Goal: Information Seeking & Learning: Learn about a topic

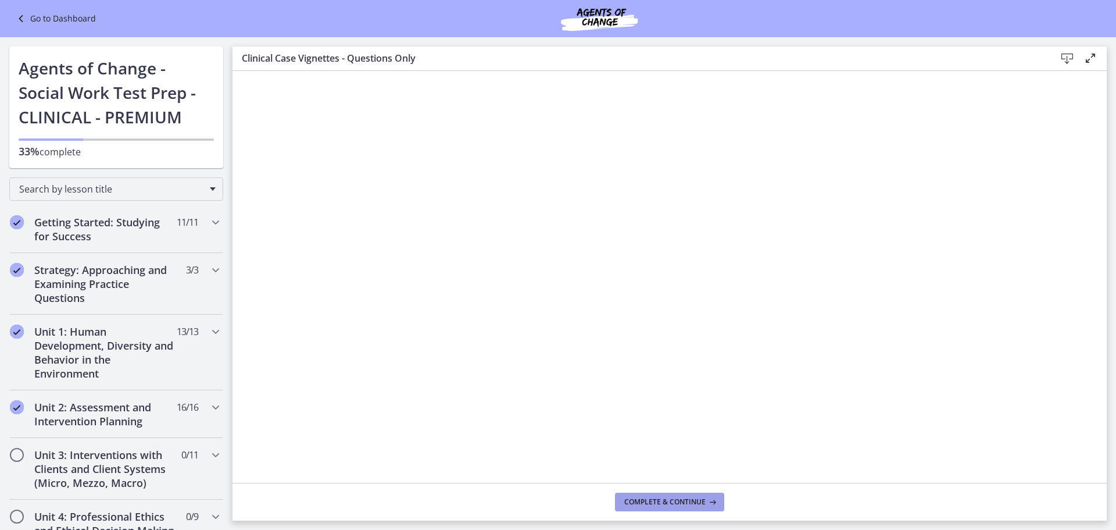
click at [651, 500] on span "Complete & continue" at bounding box center [664, 501] width 81 height 9
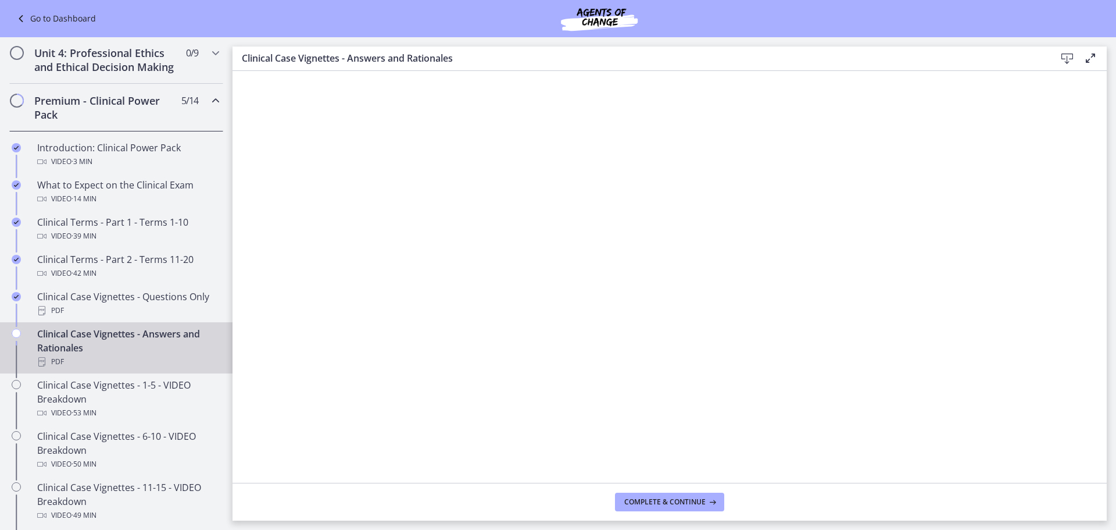
scroll to position [465, 0]
click at [659, 504] on span "Complete & continue" at bounding box center [664, 501] width 81 height 9
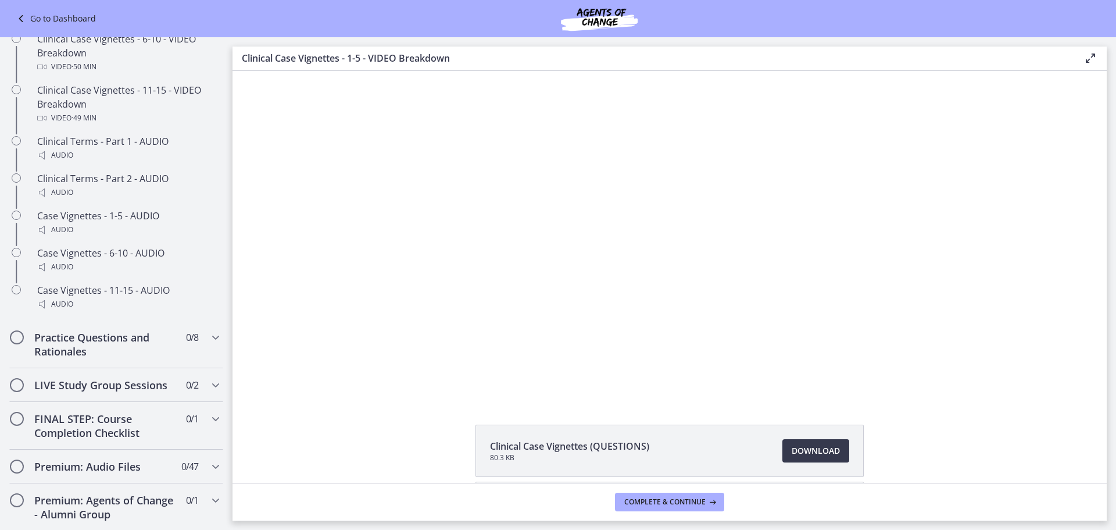
scroll to position [872, 0]
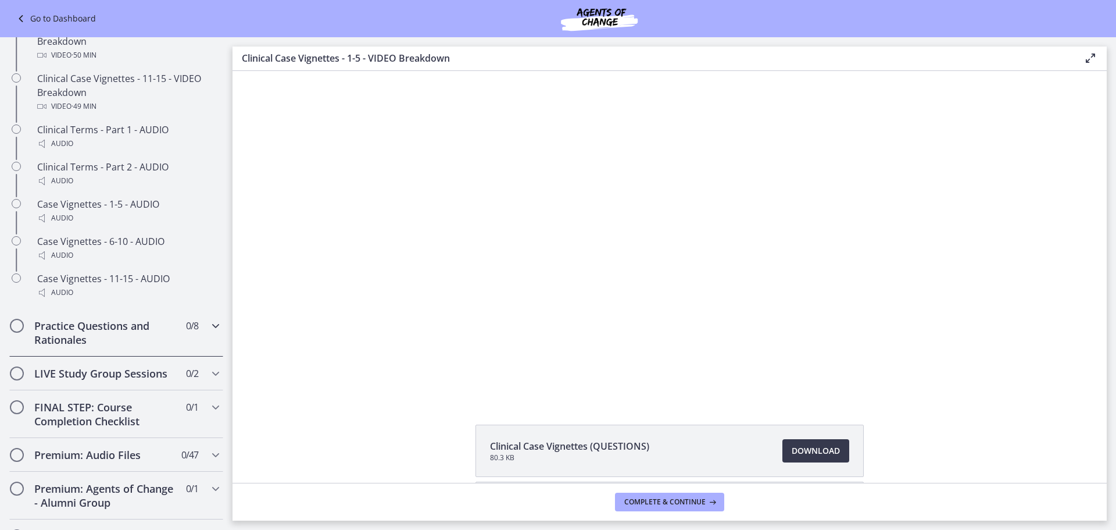
click at [209, 333] on icon "Chapters" at bounding box center [216, 326] width 14 height 14
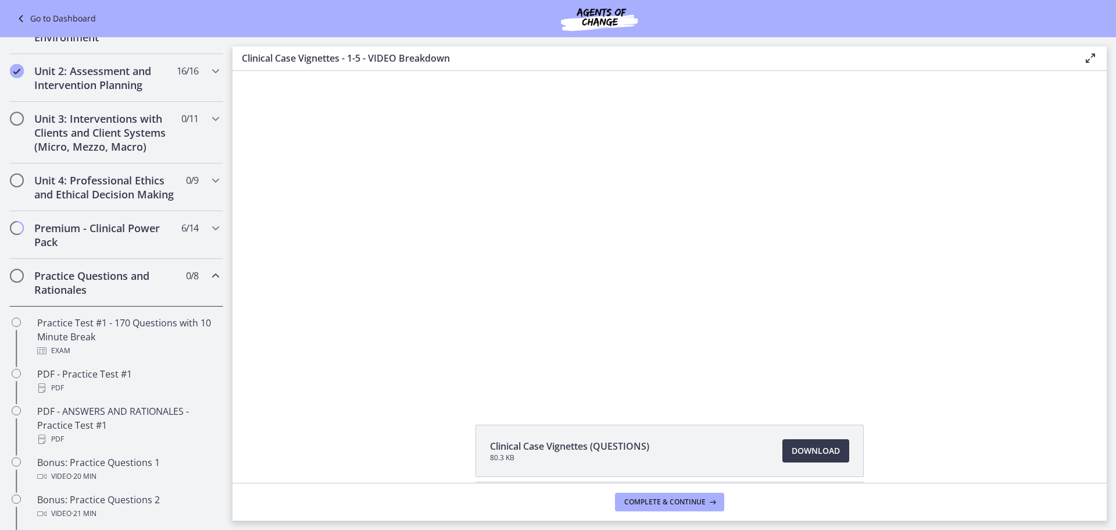
scroll to position [285, 0]
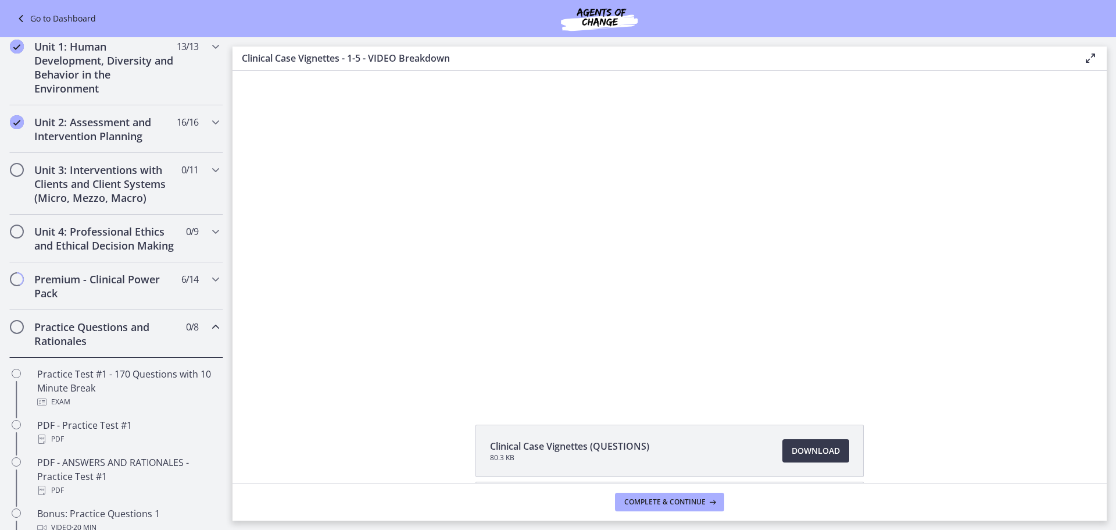
click at [209, 334] on icon "Chapters" at bounding box center [216, 327] width 14 height 14
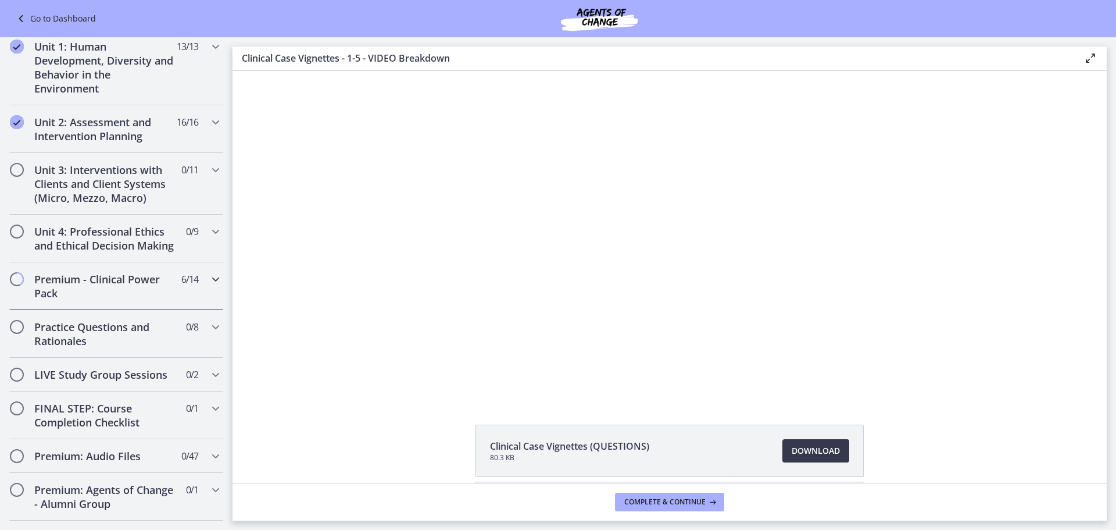
click at [209, 286] on icon "Chapters" at bounding box center [216, 279] width 14 height 14
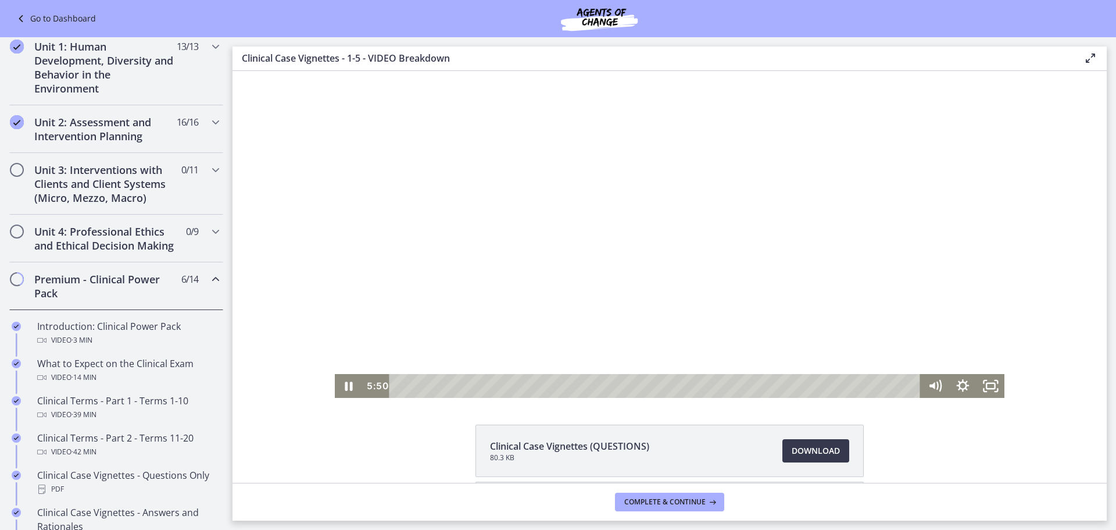
click at [641, 255] on div at bounding box center [670, 234] width 670 height 327
click at [622, 220] on div at bounding box center [670, 234] width 670 height 327
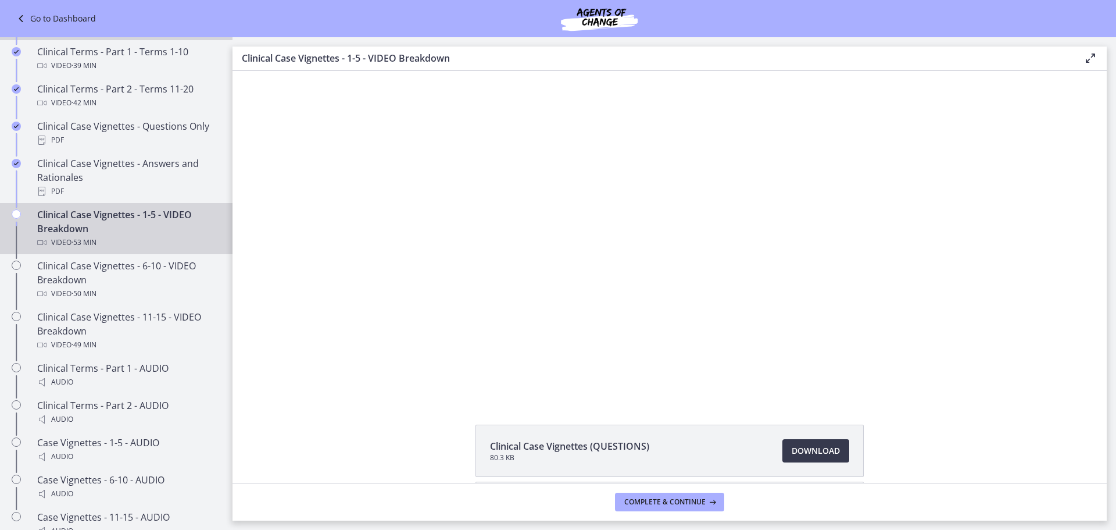
scroll to position [692, 0]
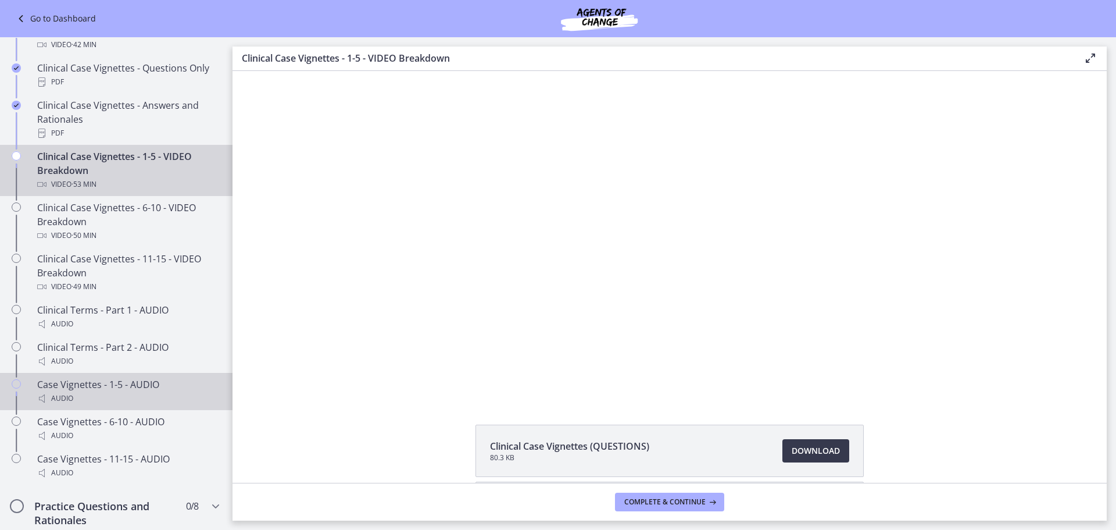
click at [124, 405] on div "Audio" at bounding box center [127, 398] width 181 height 14
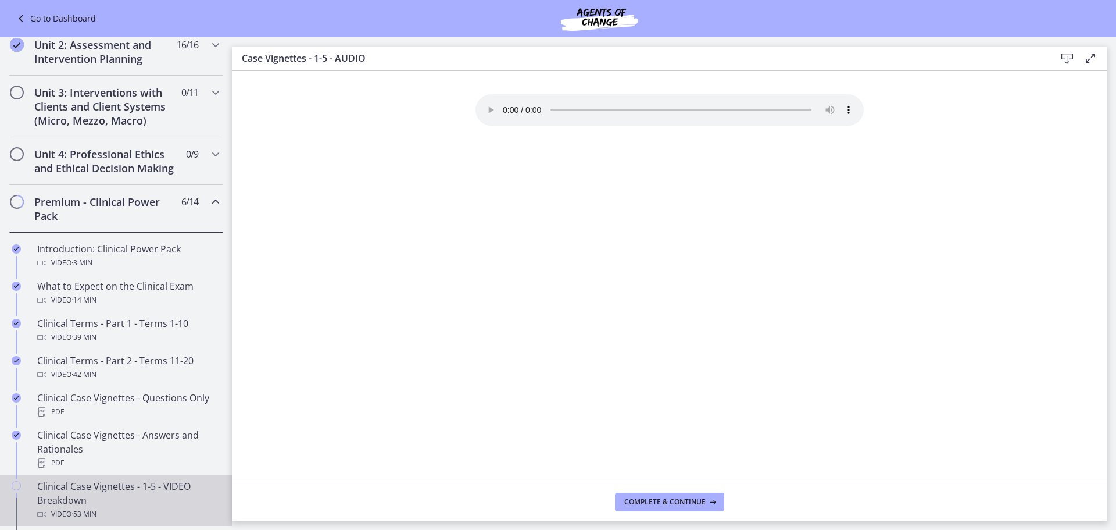
scroll to position [343, 0]
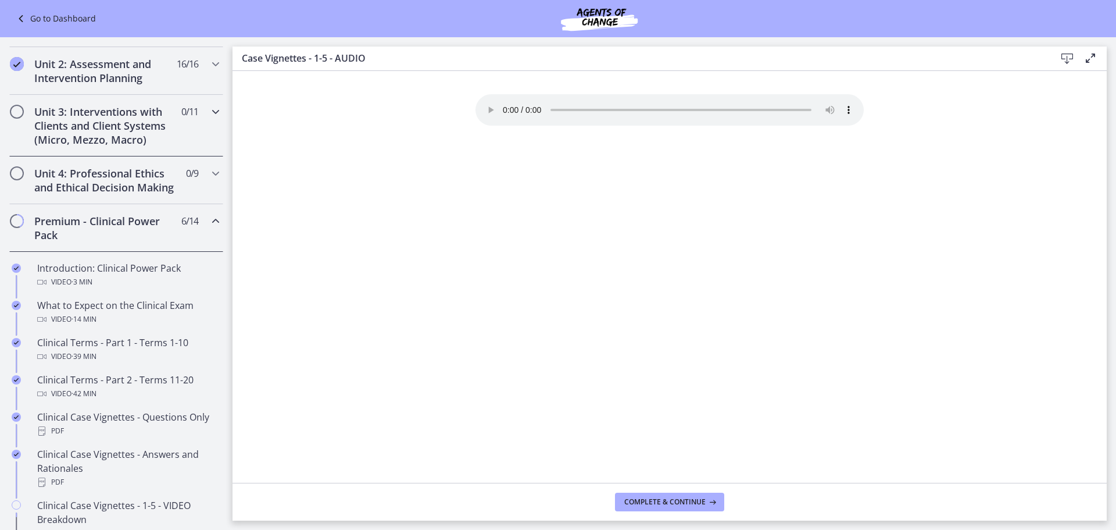
click at [92, 130] on h2 "Unit 3: Interventions with Clients and Client Systems (Micro, Mezzo, Macro)" at bounding box center [105, 126] width 142 height 42
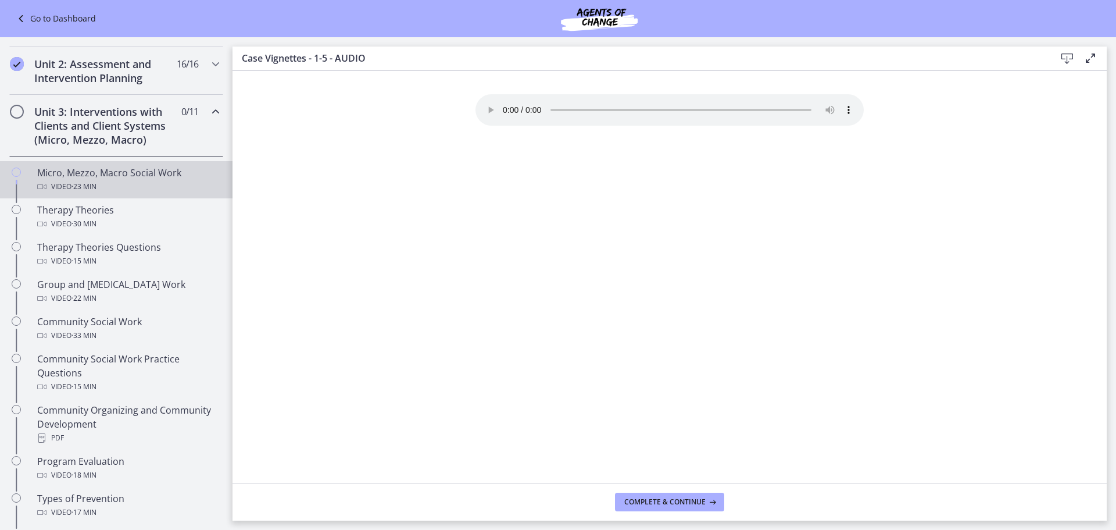
click at [68, 167] on div "Micro, Mezzo, Macro Social Work Video · 23 min" at bounding box center [127, 180] width 181 height 28
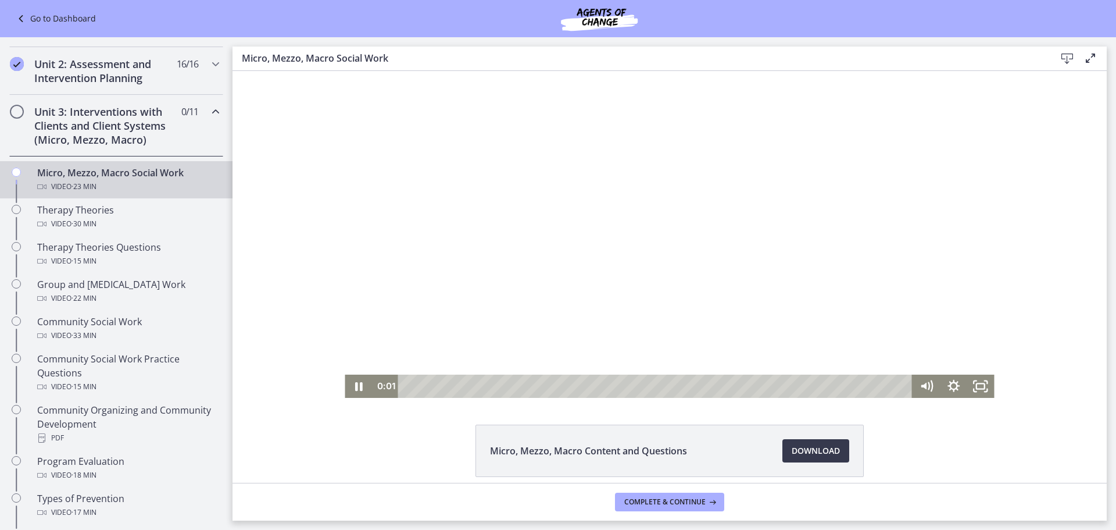
click at [624, 225] on div at bounding box center [669, 234] width 649 height 327
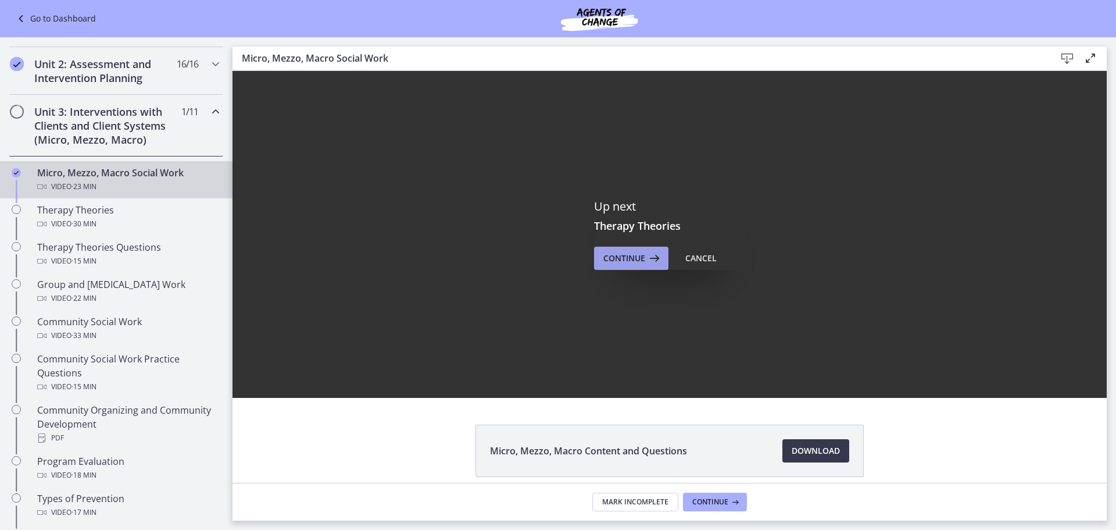
click at [638, 260] on span "Continue" at bounding box center [625, 258] width 42 height 14
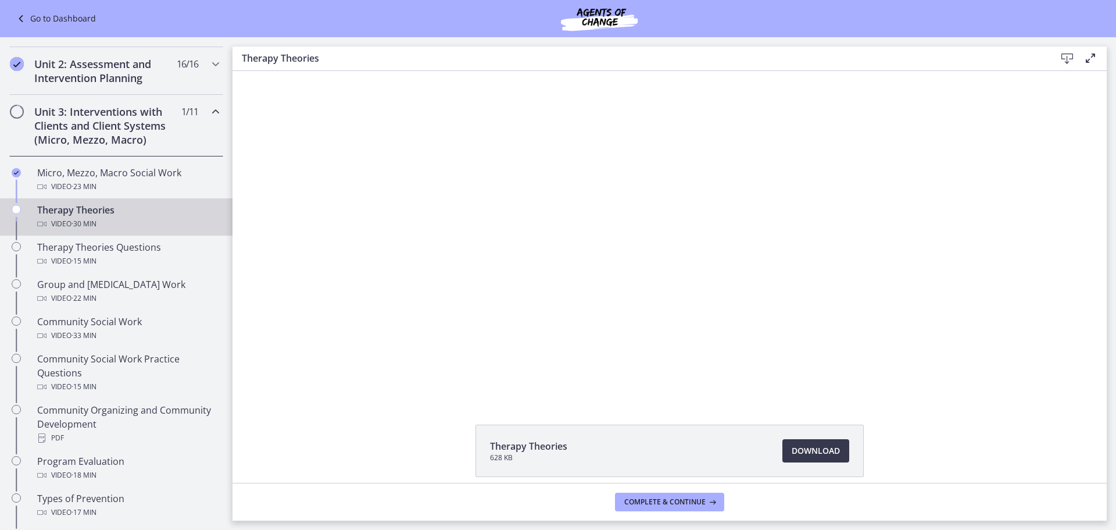
click at [310, 281] on div "Click for sound @keyframes VOLUME_SMALL_WAVE_FLASH { 0% { opacity: 0; } 33% { o…" at bounding box center [670, 234] width 874 height 327
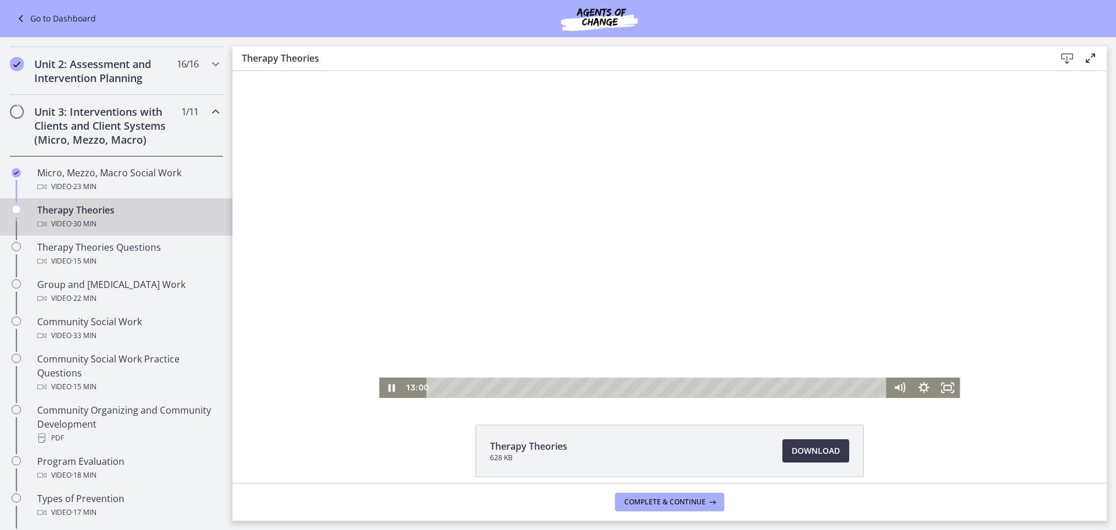
click at [656, 241] on div at bounding box center [669, 234] width 581 height 327
click at [629, 206] on div at bounding box center [669, 234] width 581 height 327
click at [667, 251] on div at bounding box center [669, 234] width 581 height 327
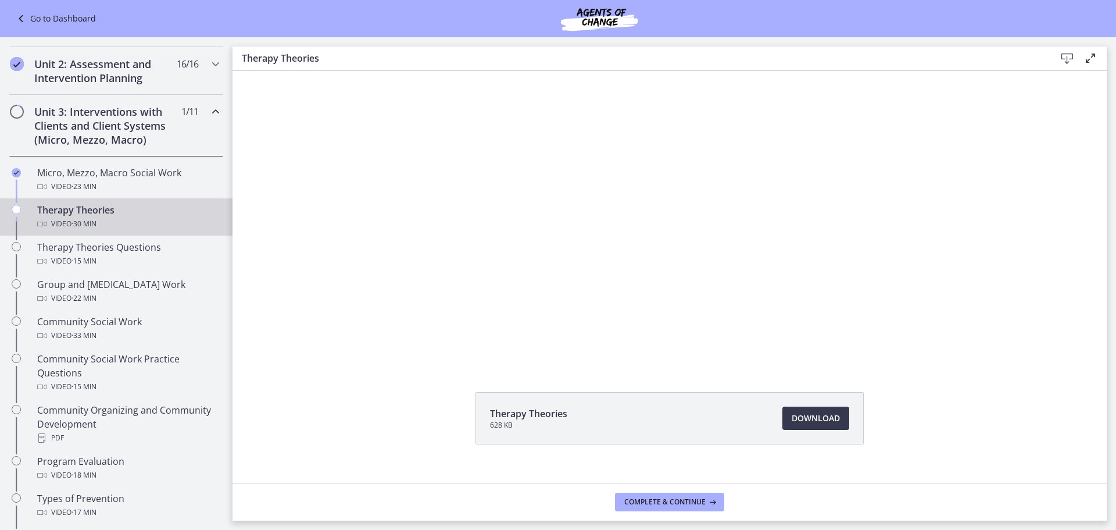
scroll to position [50, 0]
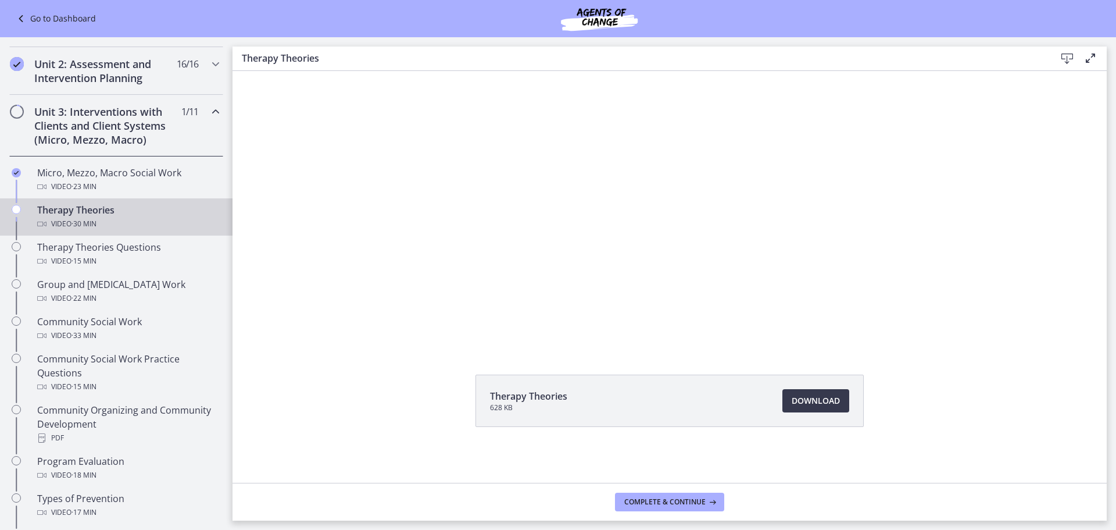
click at [667, 251] on div at bounding box center [669, 184] width 581 height 327
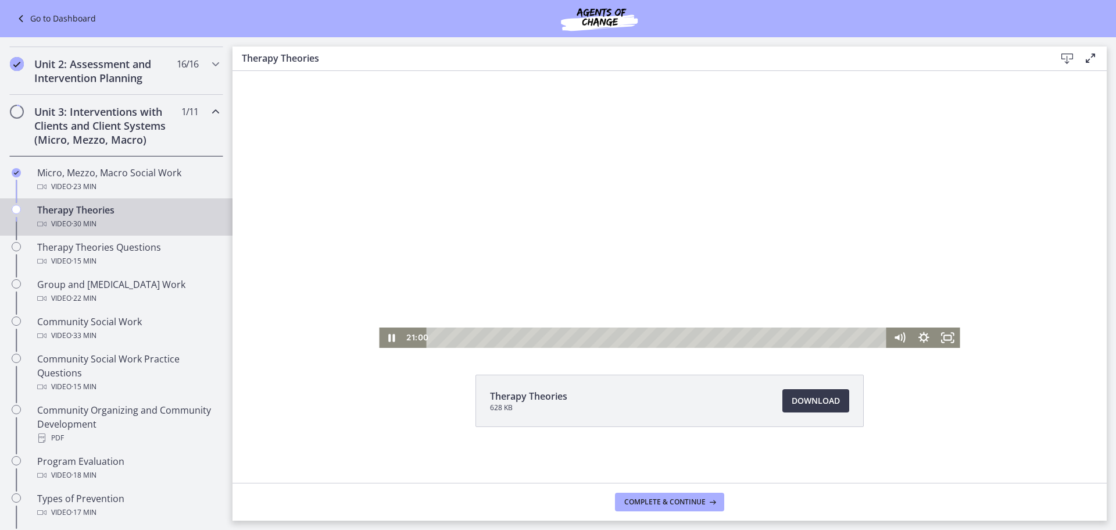
click at [657, 178] on div at bounding box center [669, 184] width 581 height 327
click at [657, 200] on div at bounding box center [669, 184] width 581 height 327
click at [641, 221] on div at bounding box center [669, 184] width 581 height 327
click at [622, 206] on div at bounding box center [669, 184] width 581 height 327
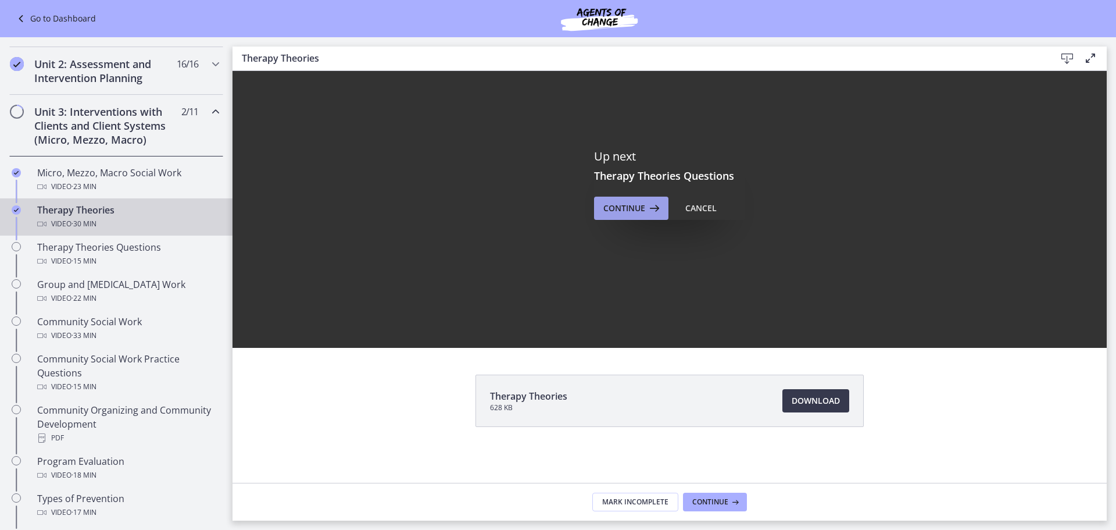
click at [626, 207] on span "Continue" at bounding box center [625, 208] width 42 height 14
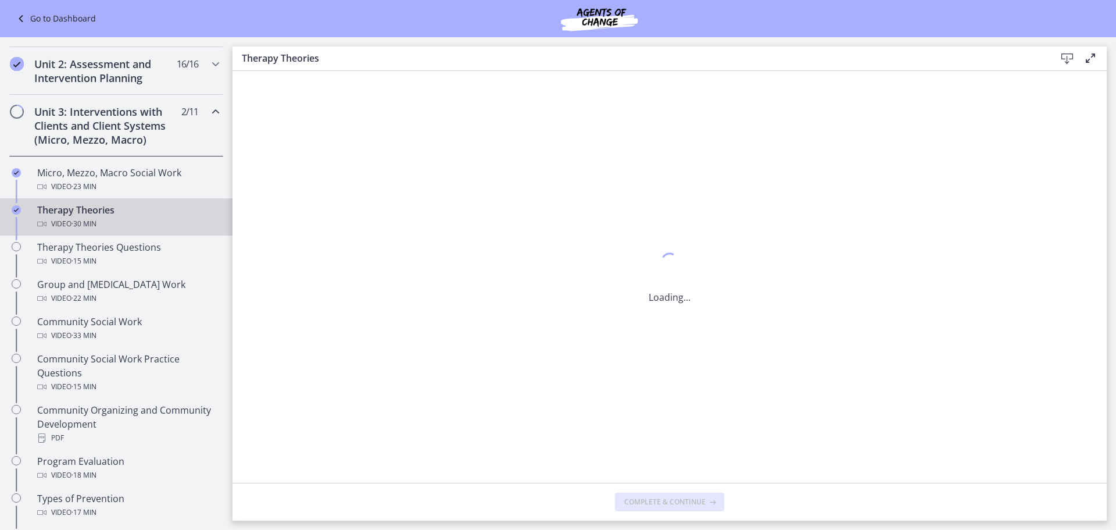
scroll to position [0, 0]
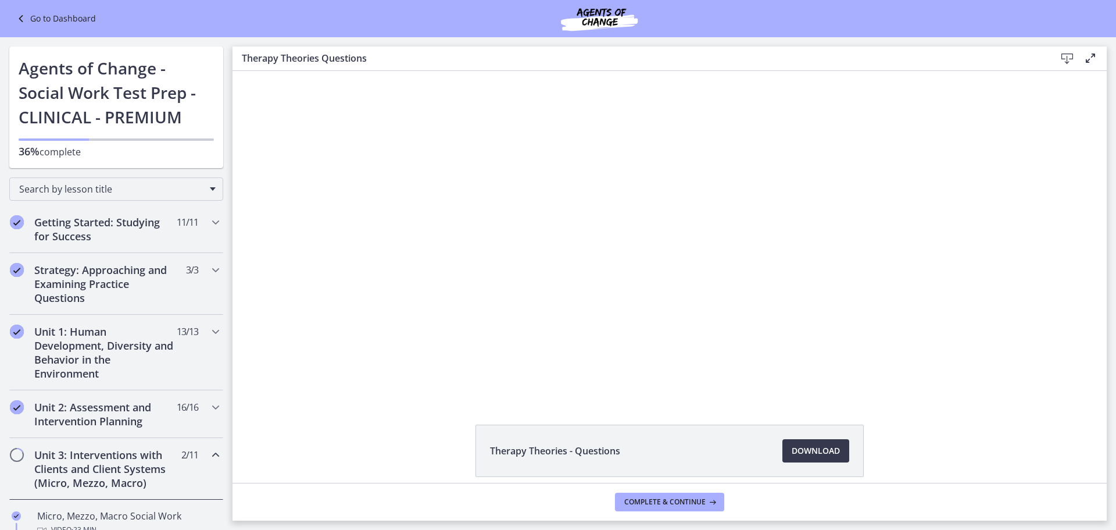
scroll to position [343, 0]
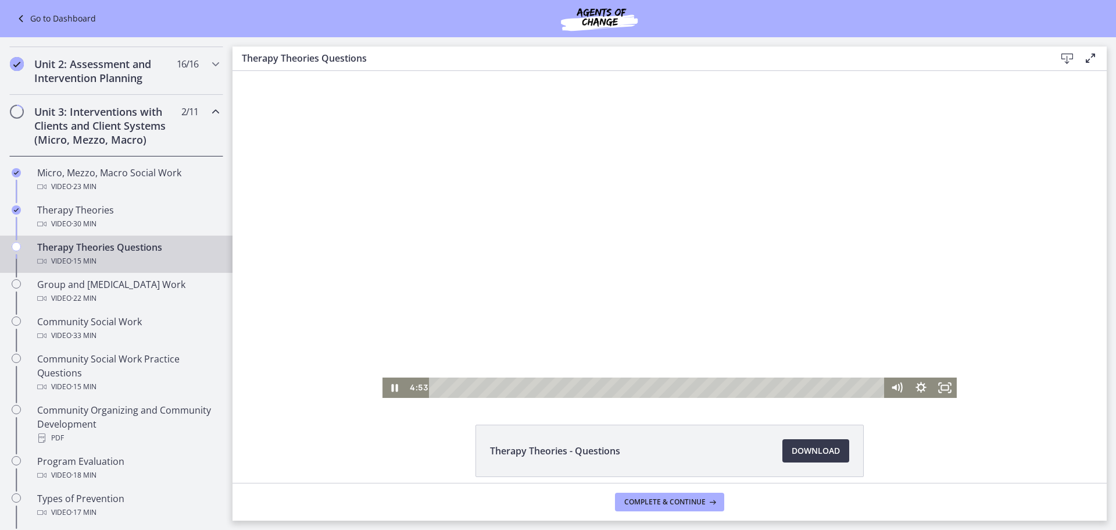
click at [606, 224] on div at bounding box center [670, 234] width 574 height 327
click at [564, 227] on div at bounding box center [670, 234] width 574 height 327
click at [649, 219] on div at bounding box center [670, 234] width 574 height 327
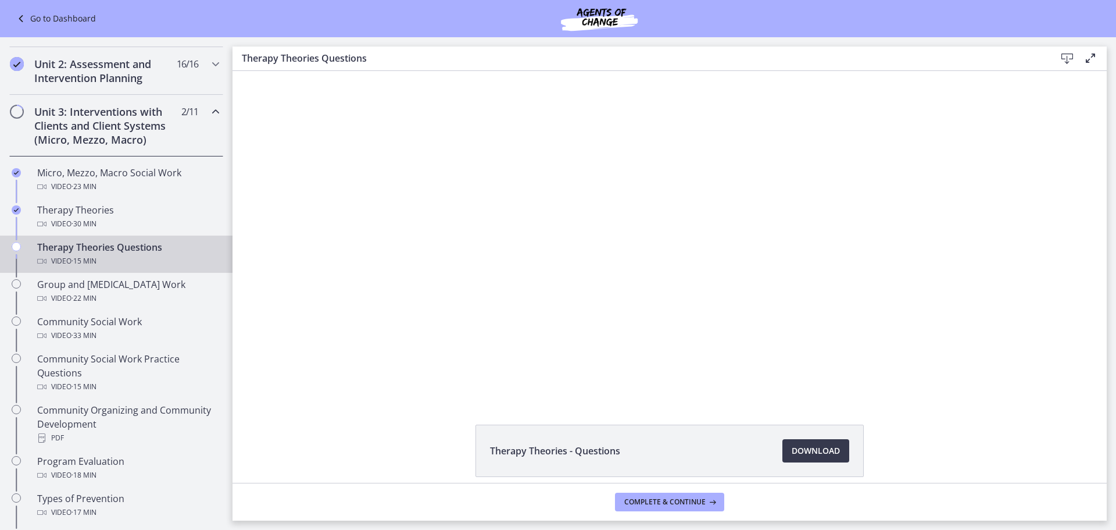
click at [649, 219] on div at bounding box center [670, 234] width 574 height 327
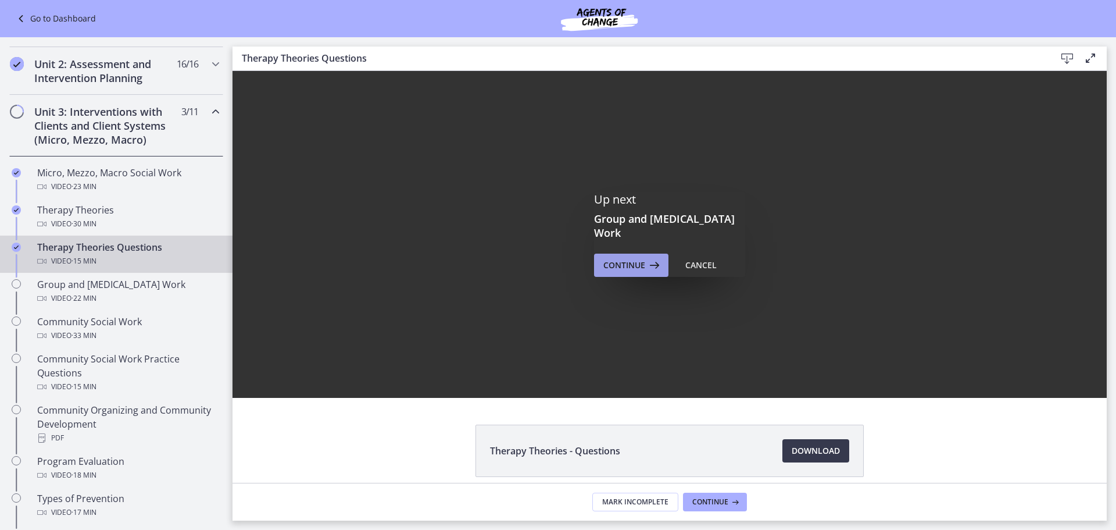
click at [605, 261] on span "Continue" at bounding box center [625, 265] width 42 height 14
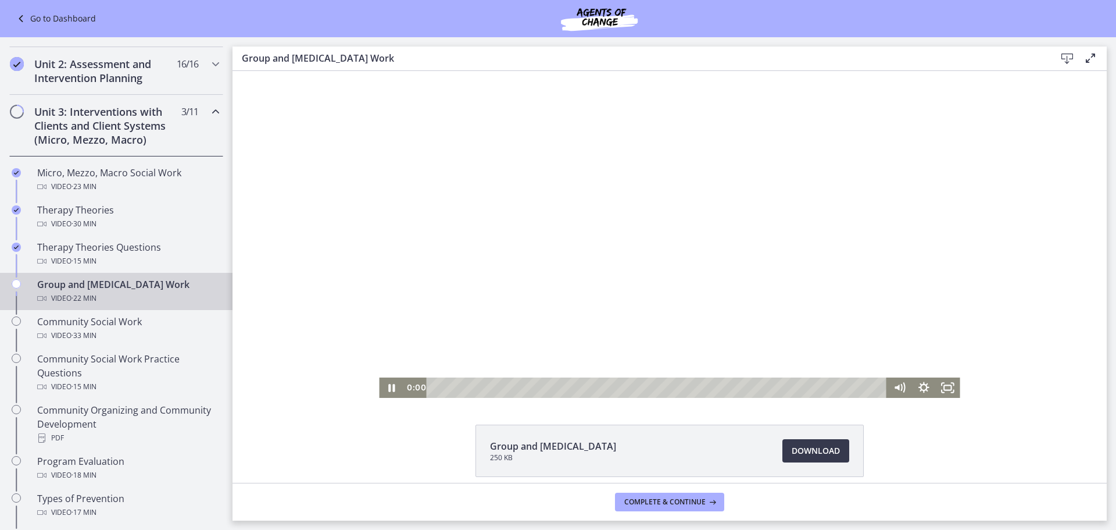
click at [616, 231] on div at bounding box center [669, 234] width 581 height 327
click at [274, 312] on div "Click for sound @keyframes VOLUME_SMALL_WAVE_FLASH { 0% { opacity: 0; } 33% { o…" at bounding box center [670, 234] width 874 height 327
